Goal: Navigation & Orientation: Find specific page/section

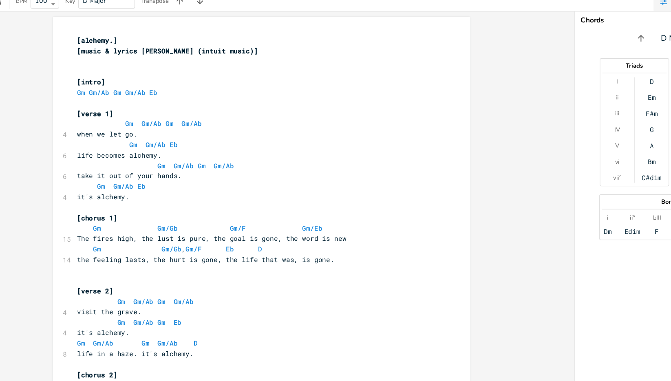
scroll to position [0, 0]
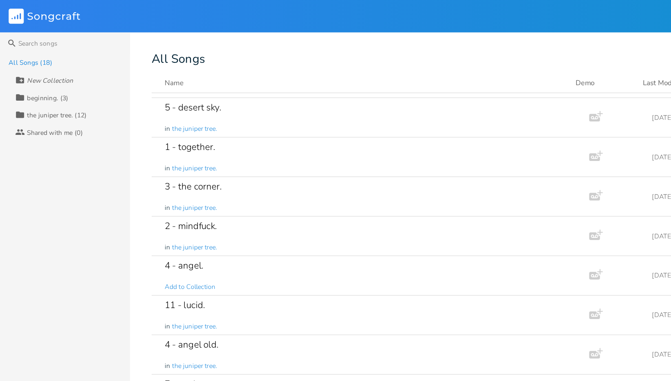
scroll to position [144, 0]
click at [274, 150] on div "3 - the corner. in the juniper tree." at bounding box center [277, 149] width 307 height 29
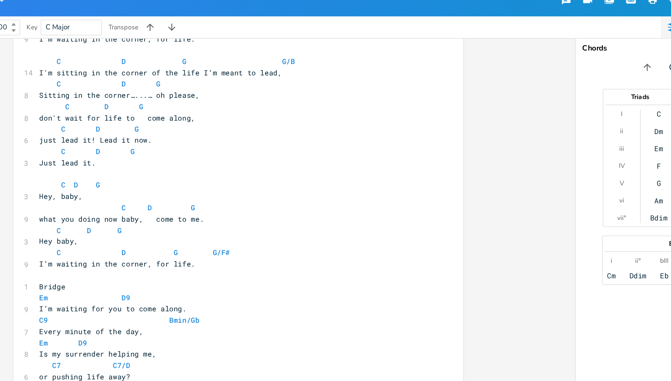
scroll to position [227, 0]
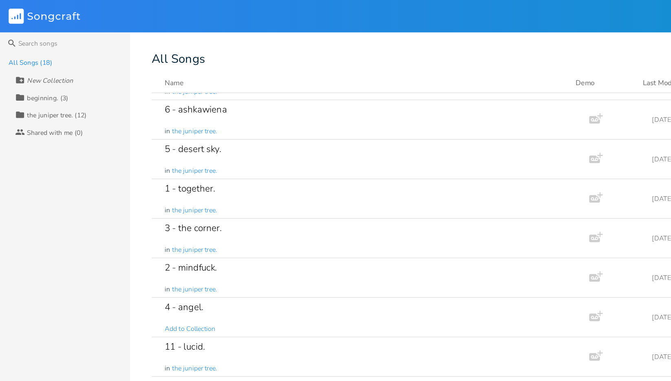
scroll to position [126, 0]
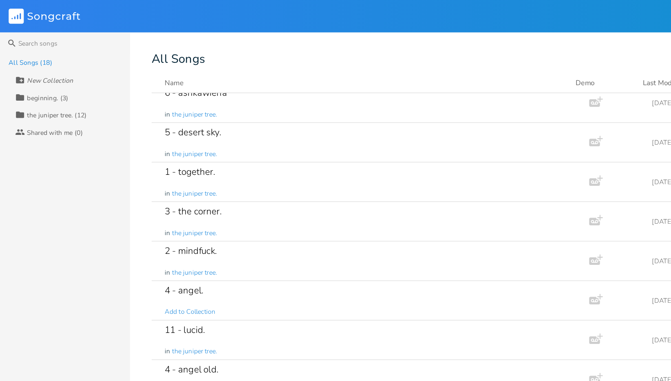
click at [284, 193] on div "2 - mindfuck. in the juniper tree." at bounding box center [277, 196] width 307 height 29
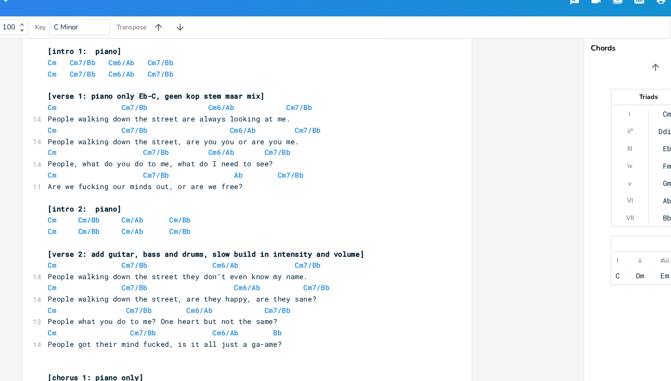
scroll to position [59, 0]
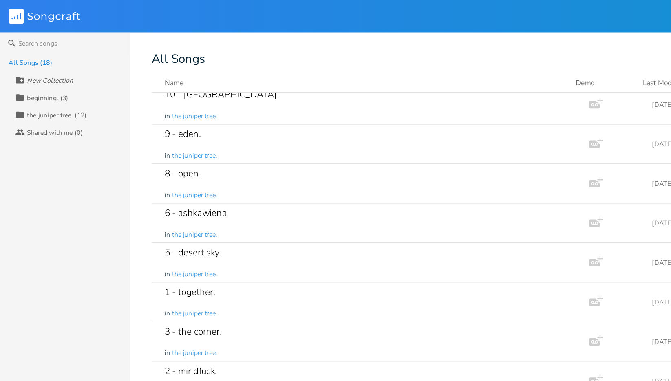
scroll to position [35, 0]
